Goal: Task Accomplishment & Management: Use online tool/utility

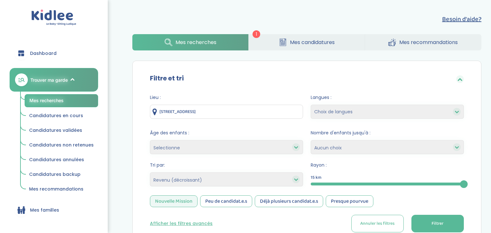
select select "salary_desc"
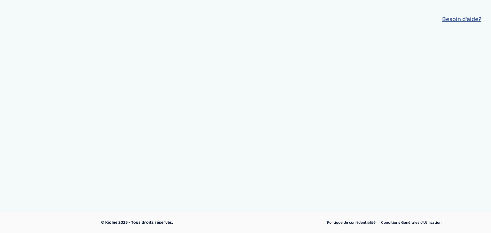
select select "salary_desc"
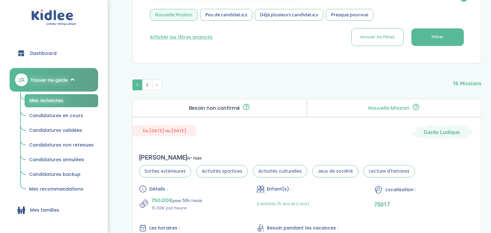
scroll to position [187, 0]
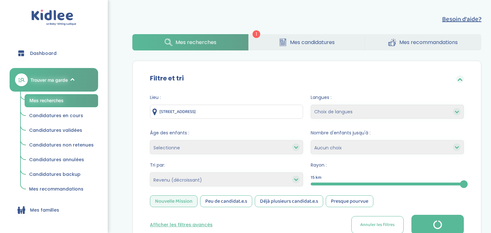
select select "salary_desc"
